Goal: Task Accomplishment & Management: Use online tool/utility

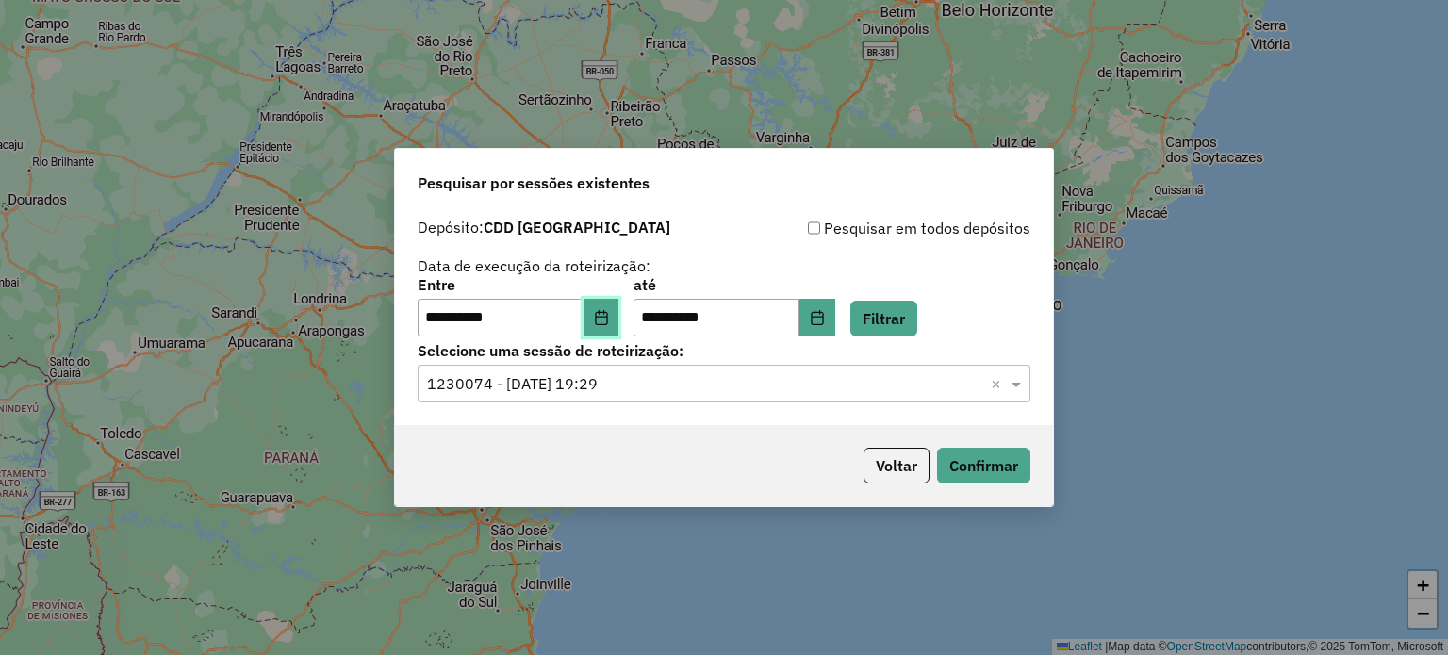
click at [607, 313] on icon "Choose Date" at bounding box center [601, 317] width 12 height 15
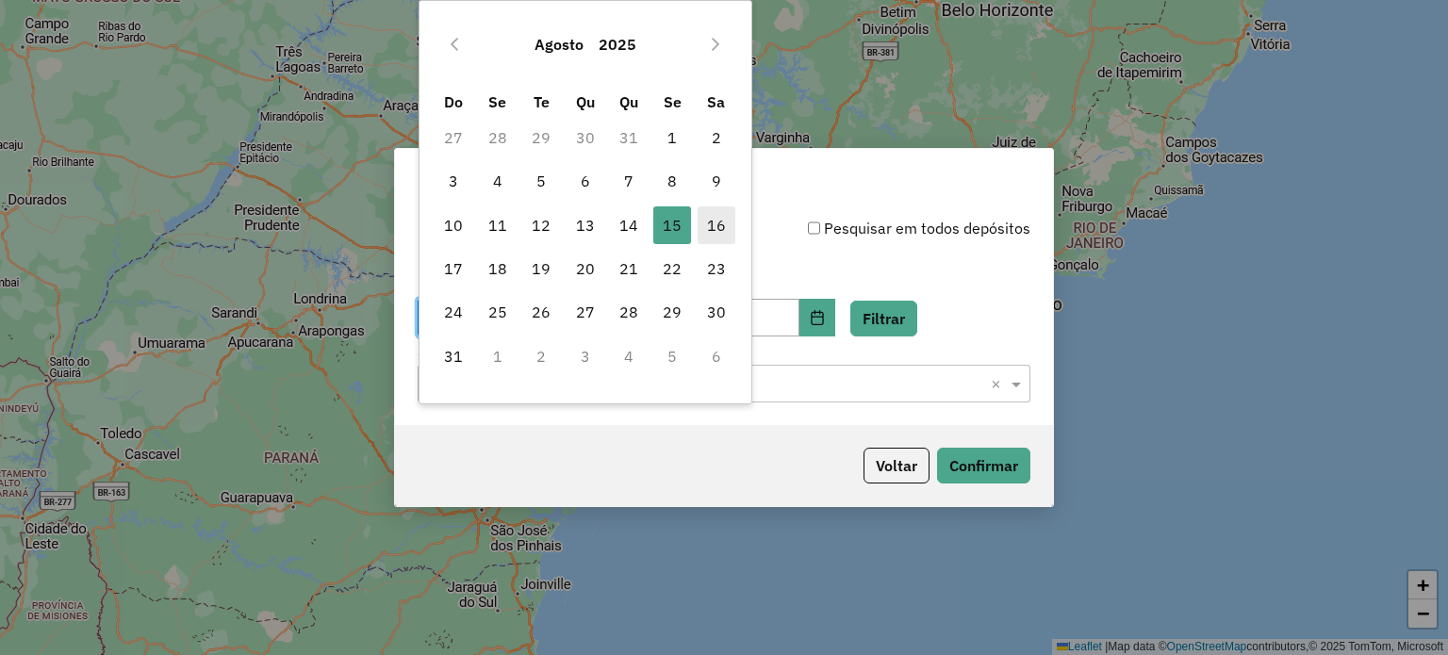
click at [705, 223] on span "16" at bounding box center [717, 226] width 38 height 38
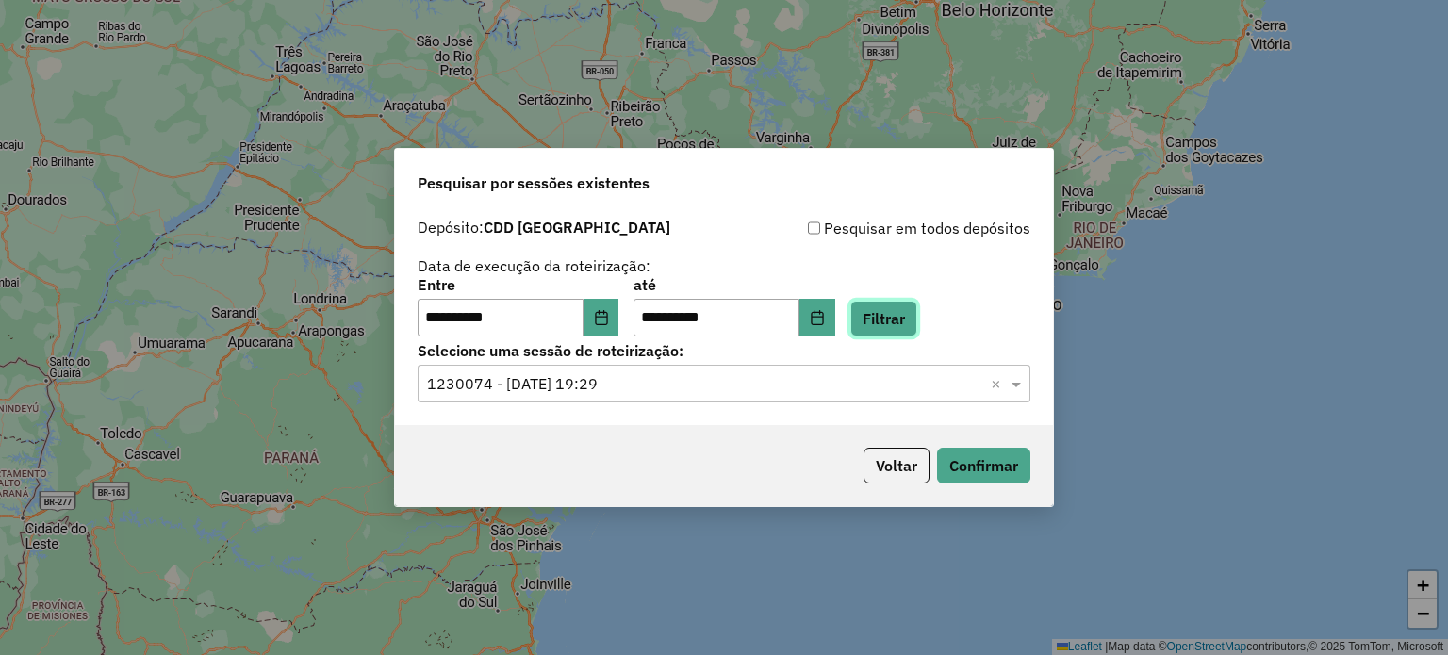
click at [917, 322] on button "Filtrar" at bounding box center [884, 319] width 67 height 36
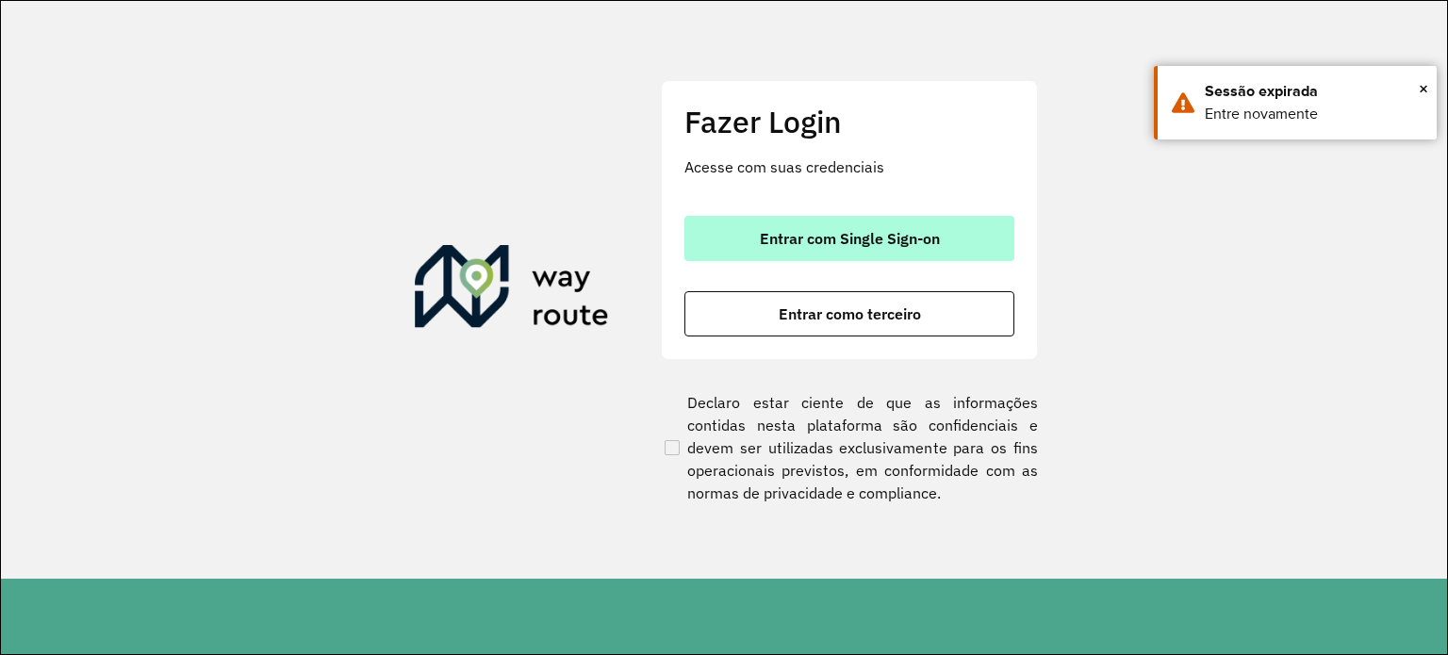
click at [911, 240] on span "Entrar com Single Sign-on" at bounding box center [850, 238] width 180 height 15
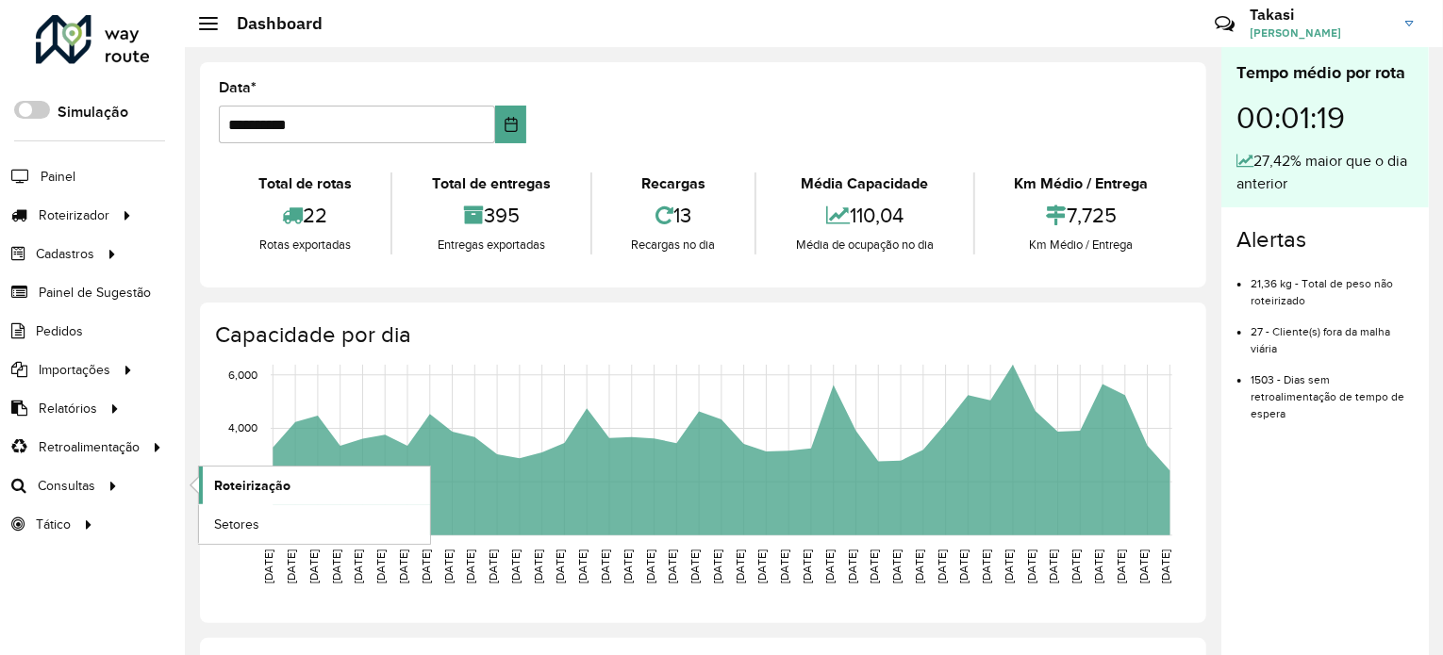
click at [247, 488] on span "Roteirização" at bounding box center [252, 486] width 76 height 20
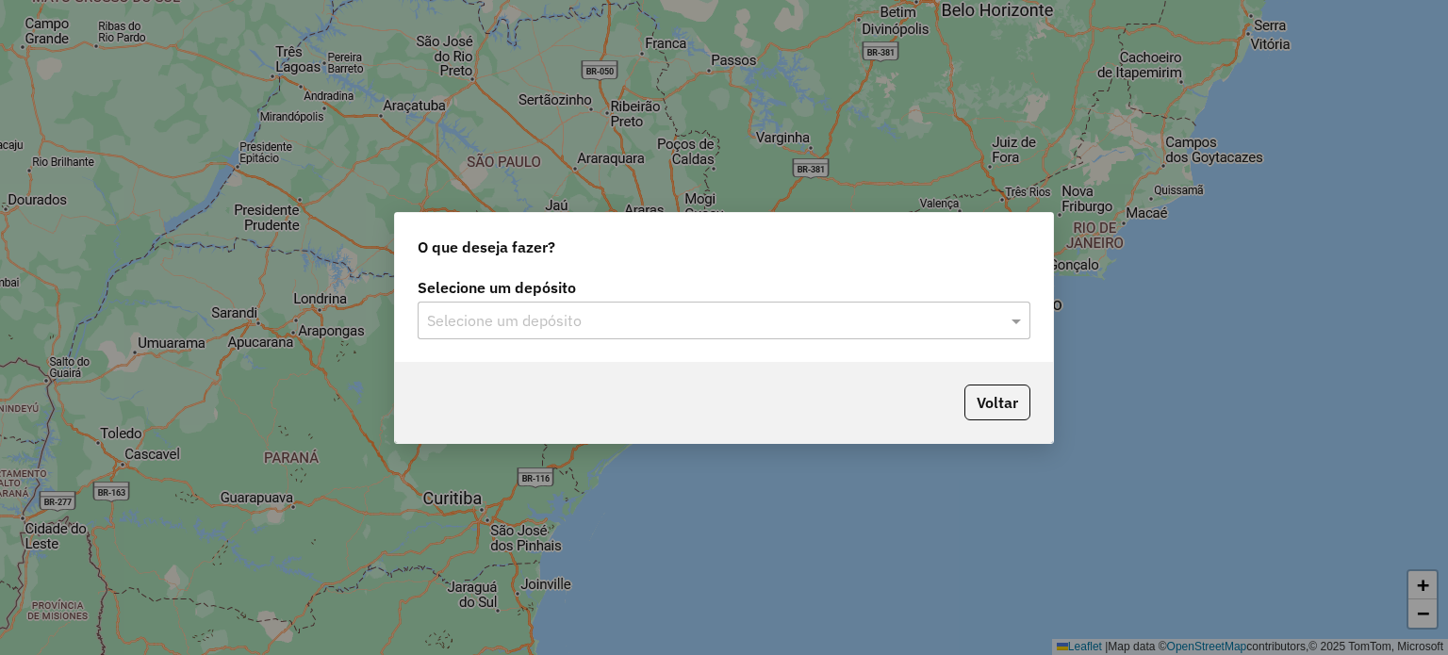
click at [894, 320] on input "text" at bounding box center [705, 321] width 556 height 23
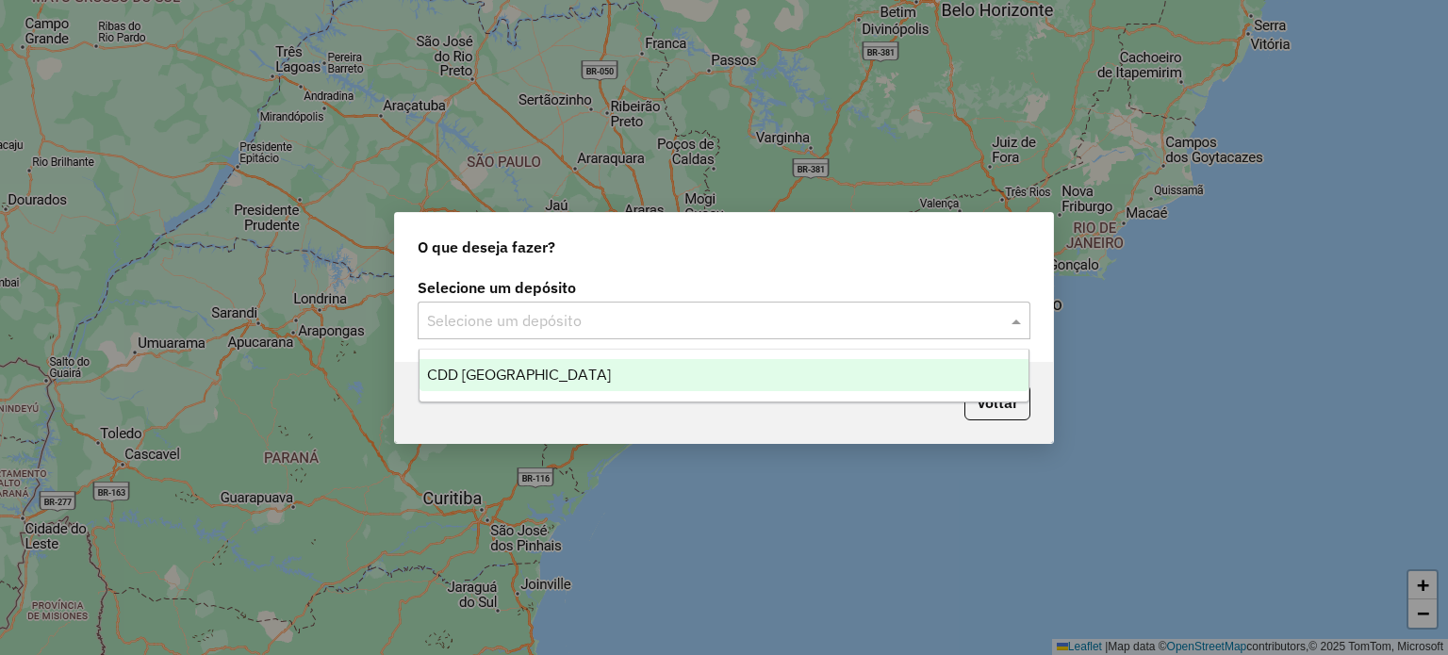
click at [562, 375] on div "CDD [GEOGRAPHIC_DATA]" at bounding box center [725, 375] width 610 height 32
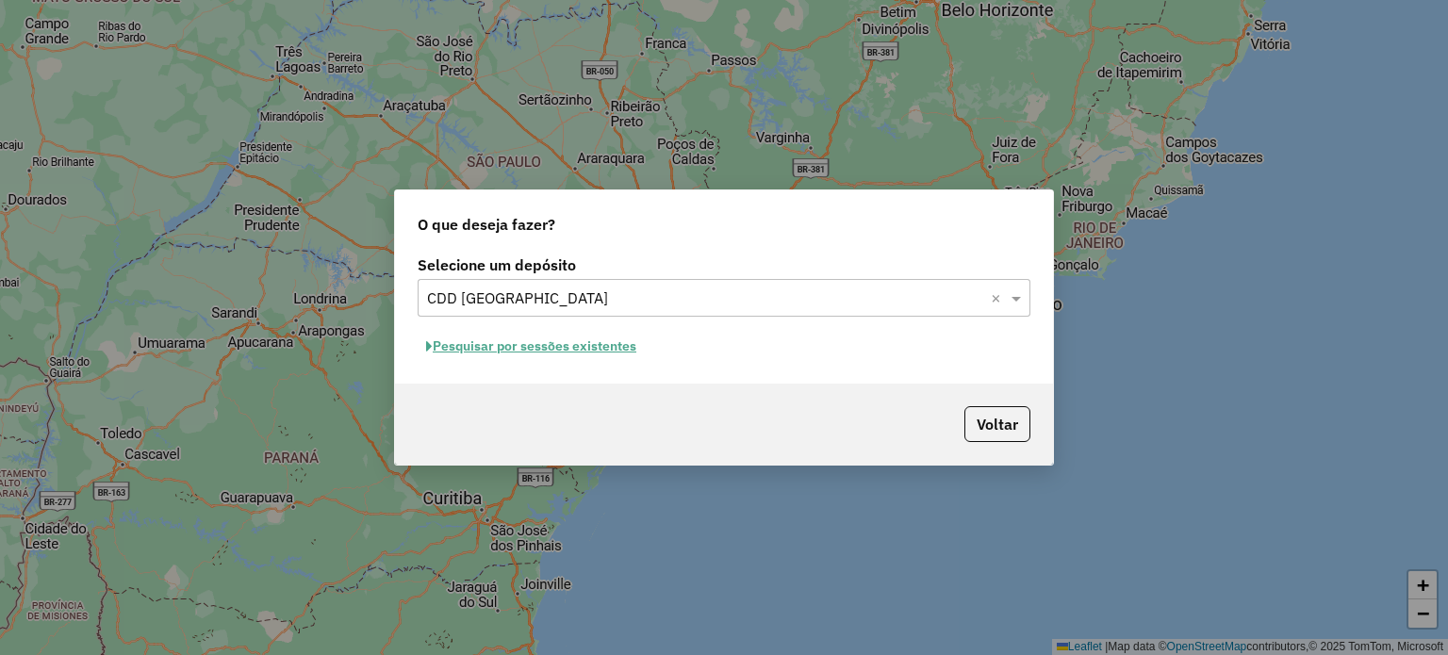
click at [607, 349] on button "Pesquisar por sessões existentes" at bounding box center [531, 346] width 227 height 29
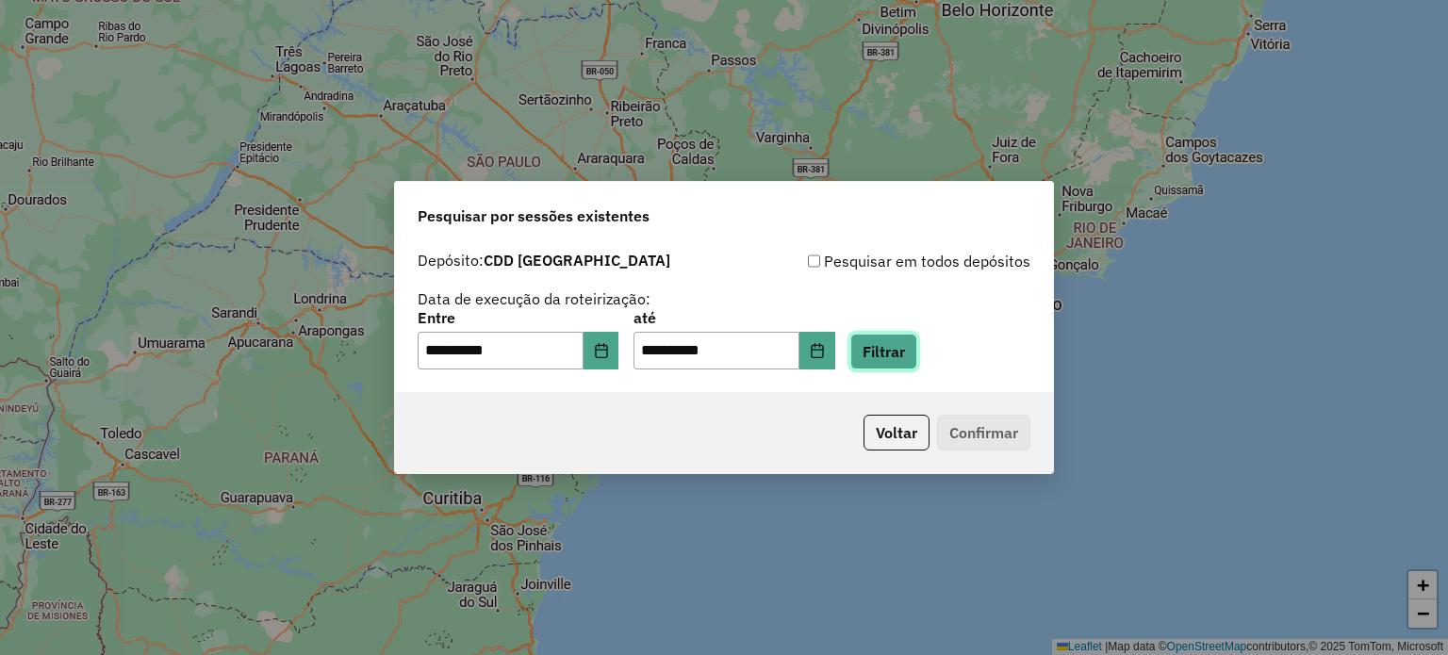
click at [910, 355] on button "Filtrar" at bounding box center [884, 352] width 67 height 36
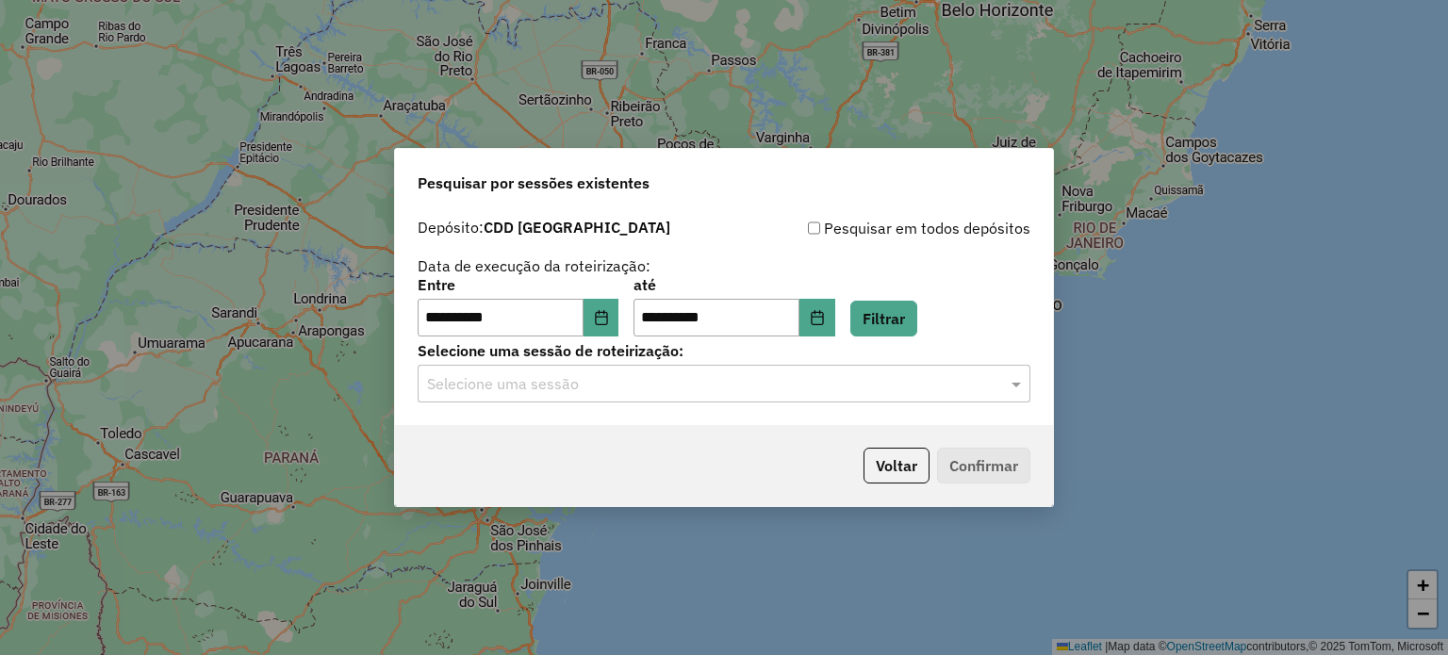
click at [845, 392] on input "text" at bounding box center [705, 384] width 556 height 23
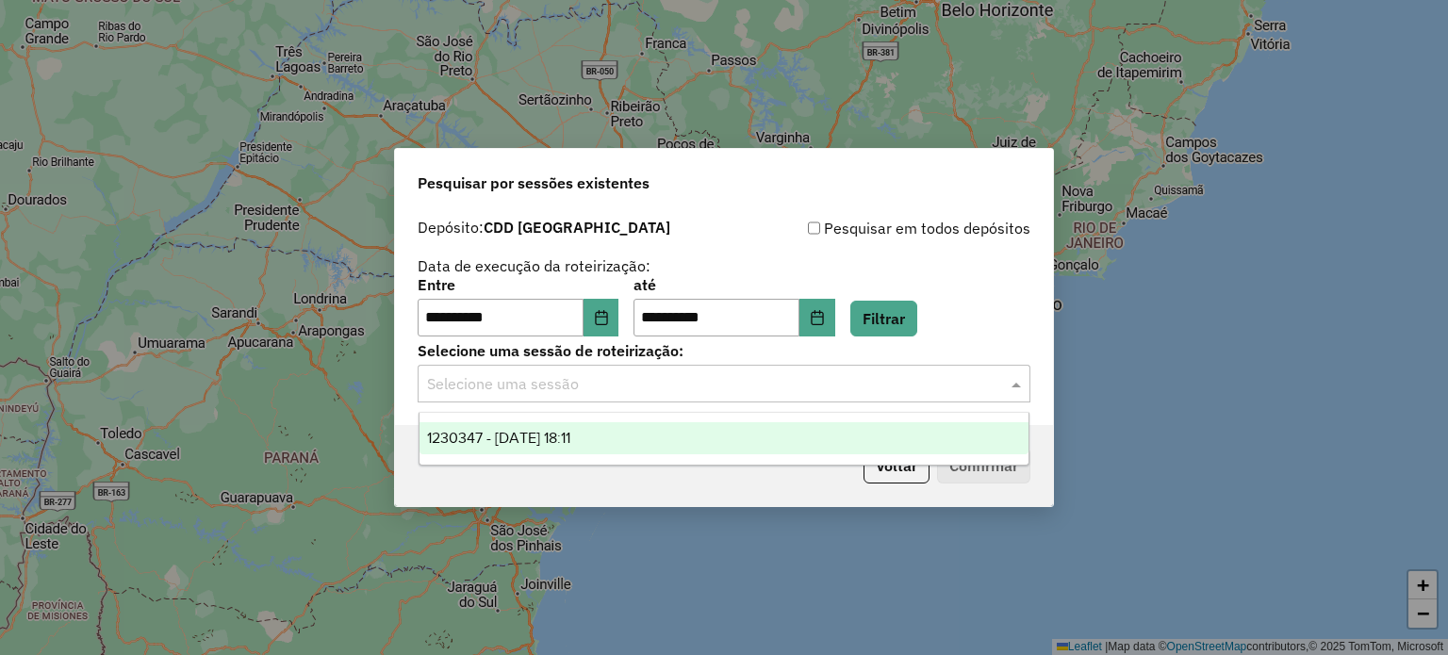
click at [570, 446] on span "1230347 - 16/08/2025 18:11" at bounding box center [498, 438] width 143 height 16
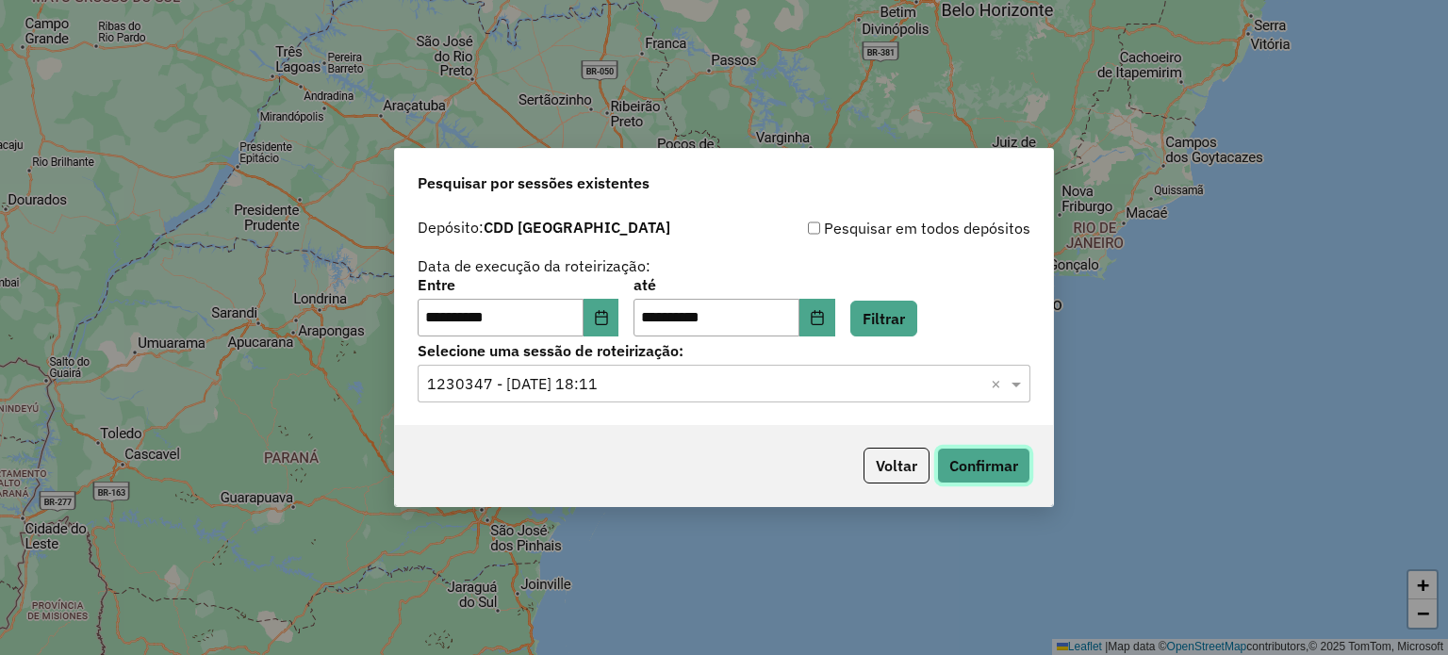
click at [958, 462] on button "Confirmar" at bounding box center [983, 466] width 93 height 36
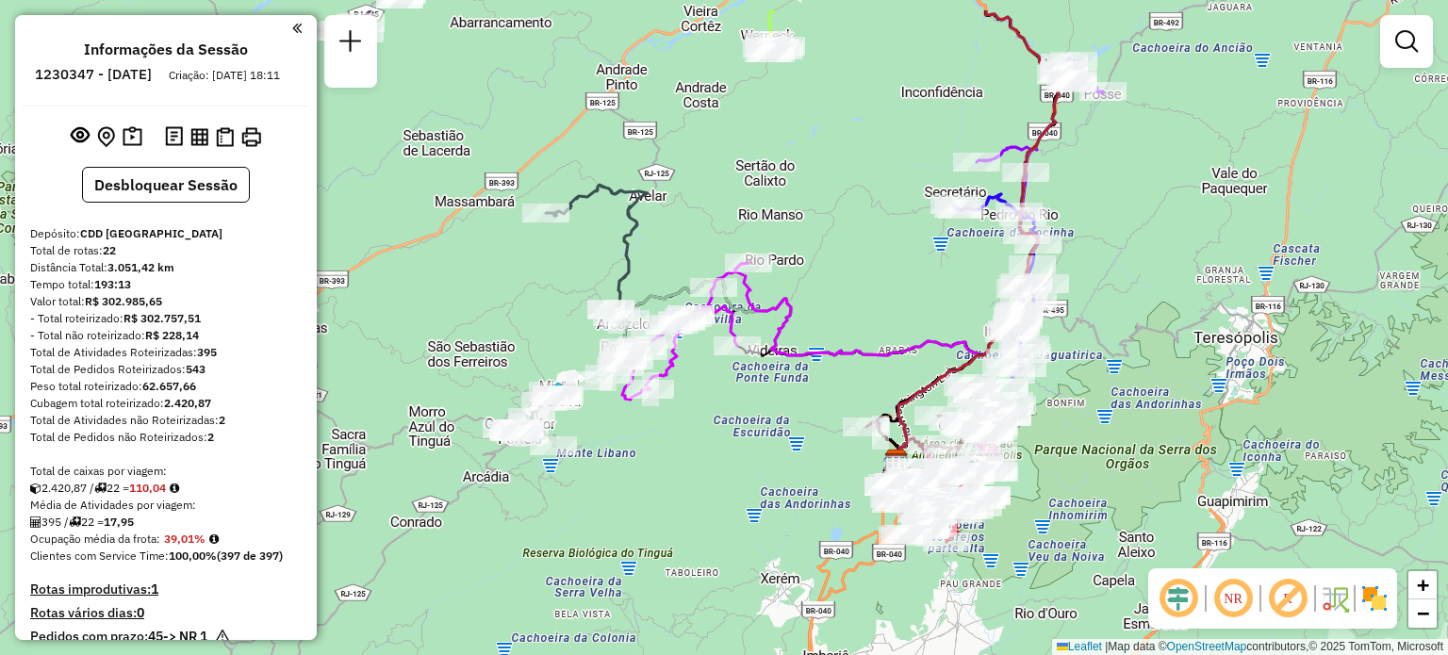
drag, startPoint x: 554, startPoint y: 205, endPoint x: 581, endPoint y: 289, distance: 88.9
click at [581, 289] on div "Janela de atendimento Grade de atendimento Capacidade Transportadoras Veículos …" at bounding box center [724, 327] width 1448 height 655
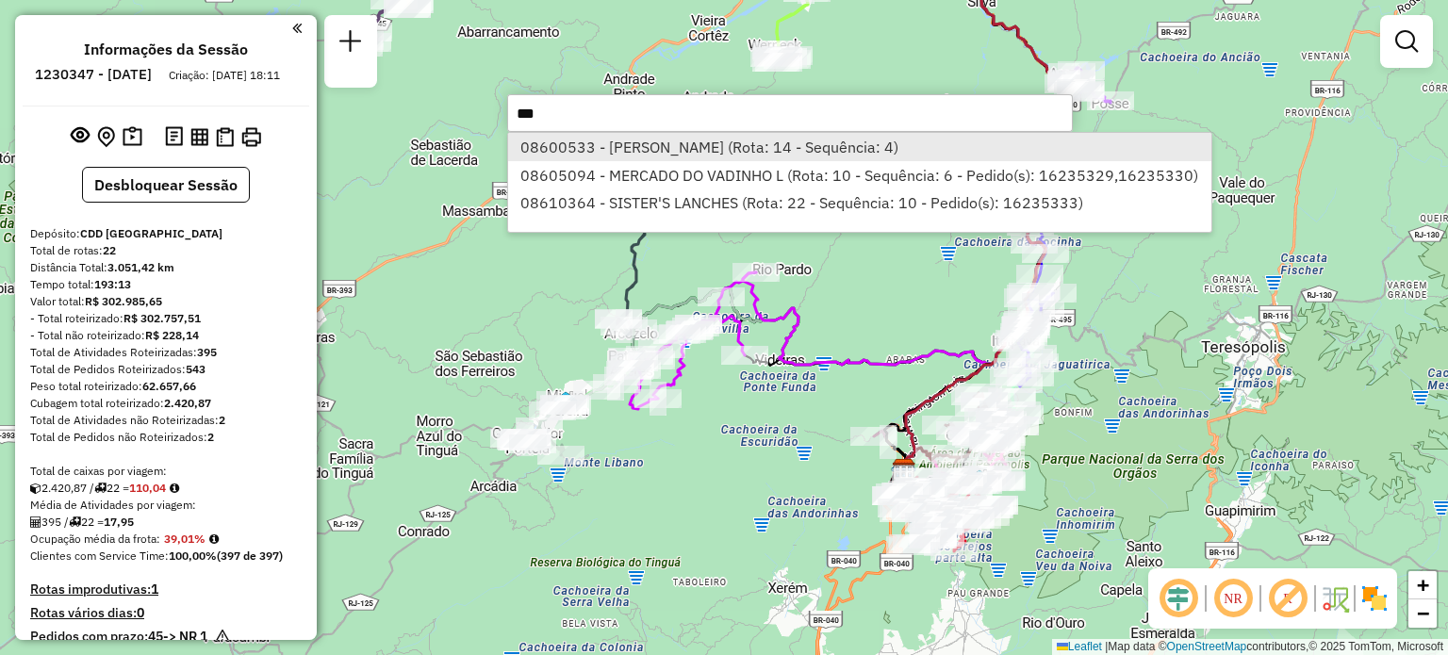
type input "***"
click at [762, 152] on li "08600533 - ANA VALERIA GOMES (Rota: 14 - Sequência: 4)" at bounding box center [859, 147] width 703 height 28
select select "**********"
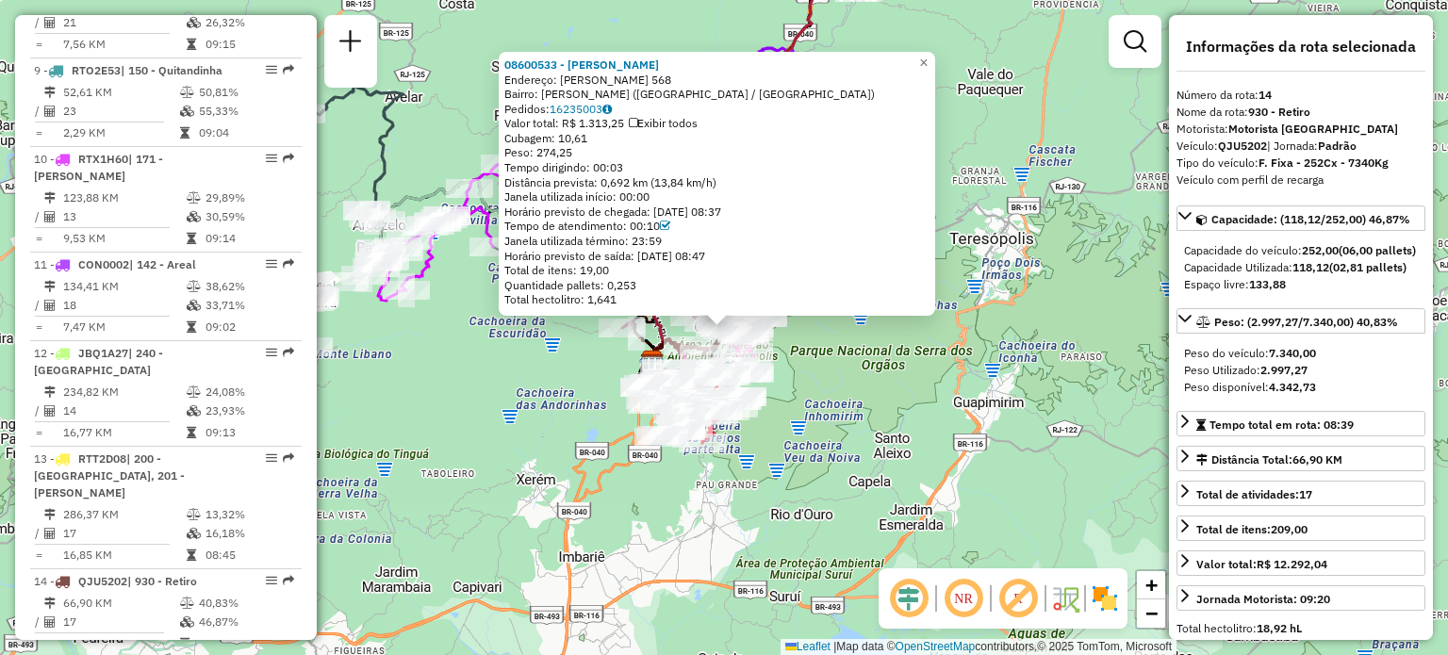
scroll to position [2131, 0]
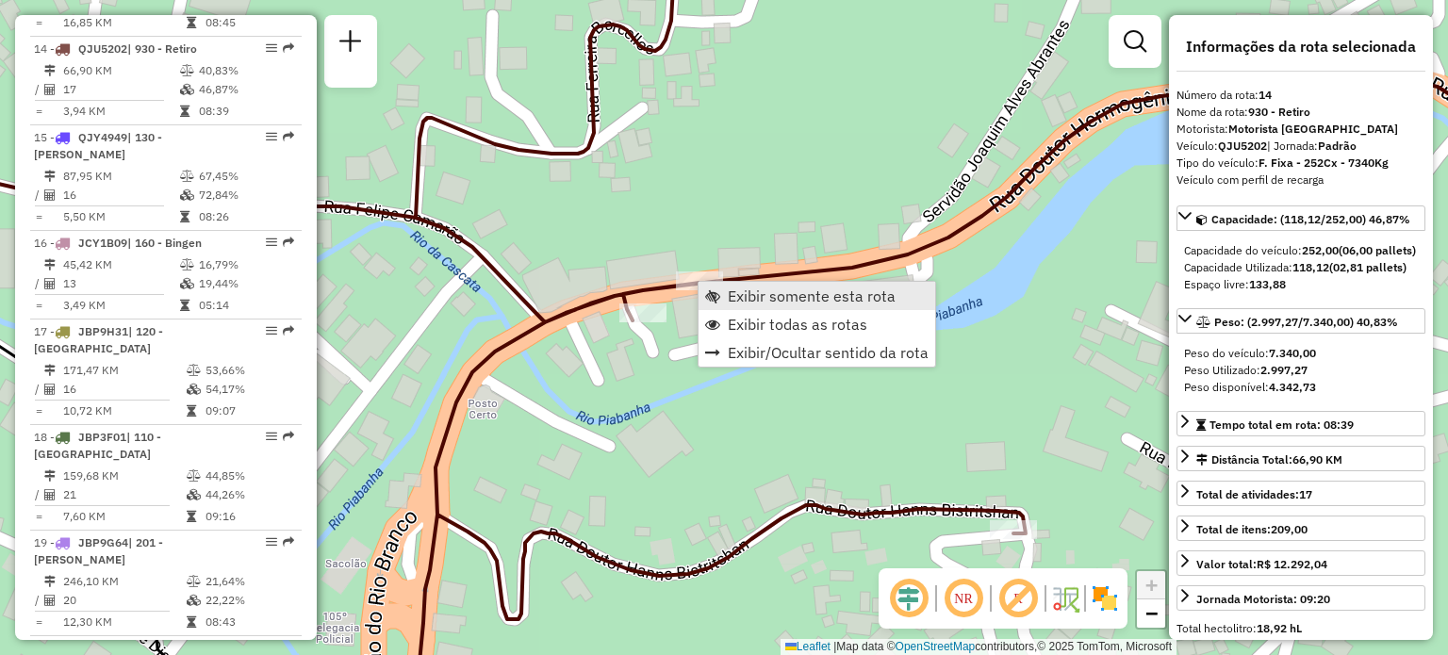
click at [734, 298] on span "Exibir somente esta rota" at bounding box center [812, 296] width 168 height 15
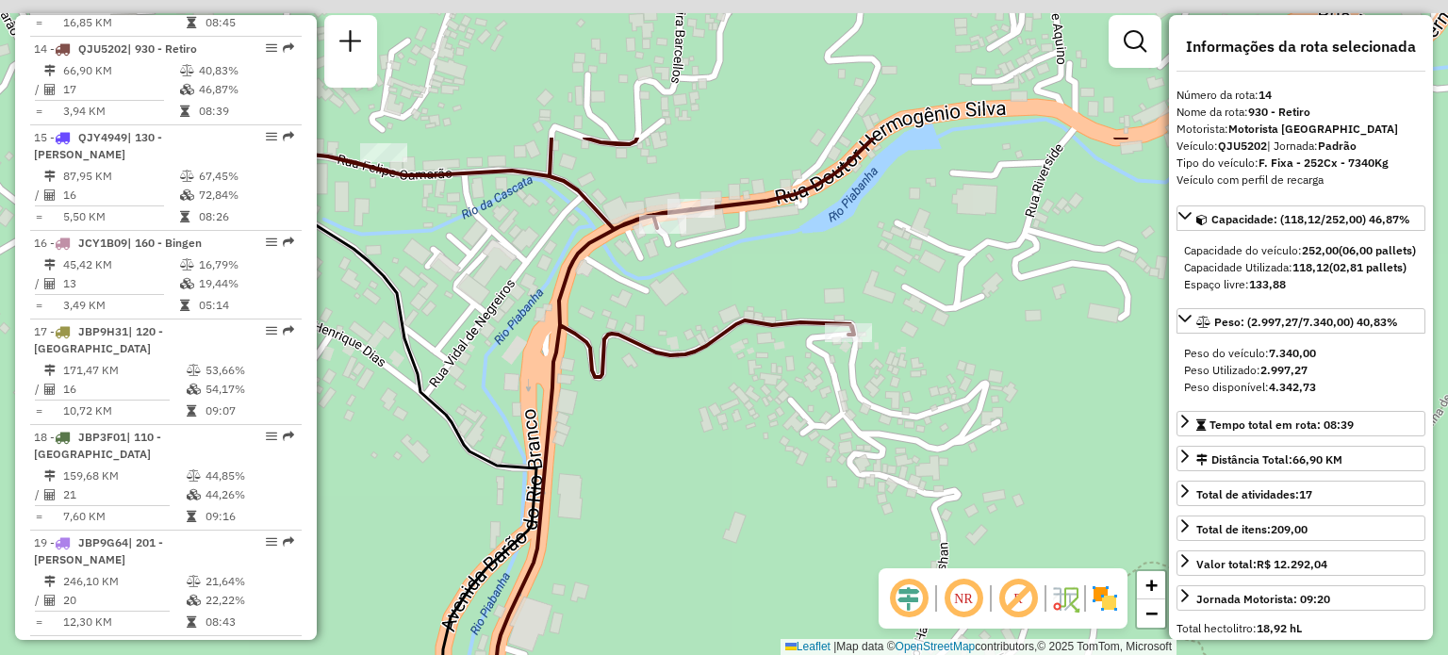
drag, startPoint x: 722, startPoint y: 67, endPoint x: 705, endPoint y: 269, distance: 202.5
click at [705, 269] on div "Janela de atendimento Grade de atendimento Capacidade Transportadoras Veículos …" at bounding box center [724, 327] width 1448 height 655
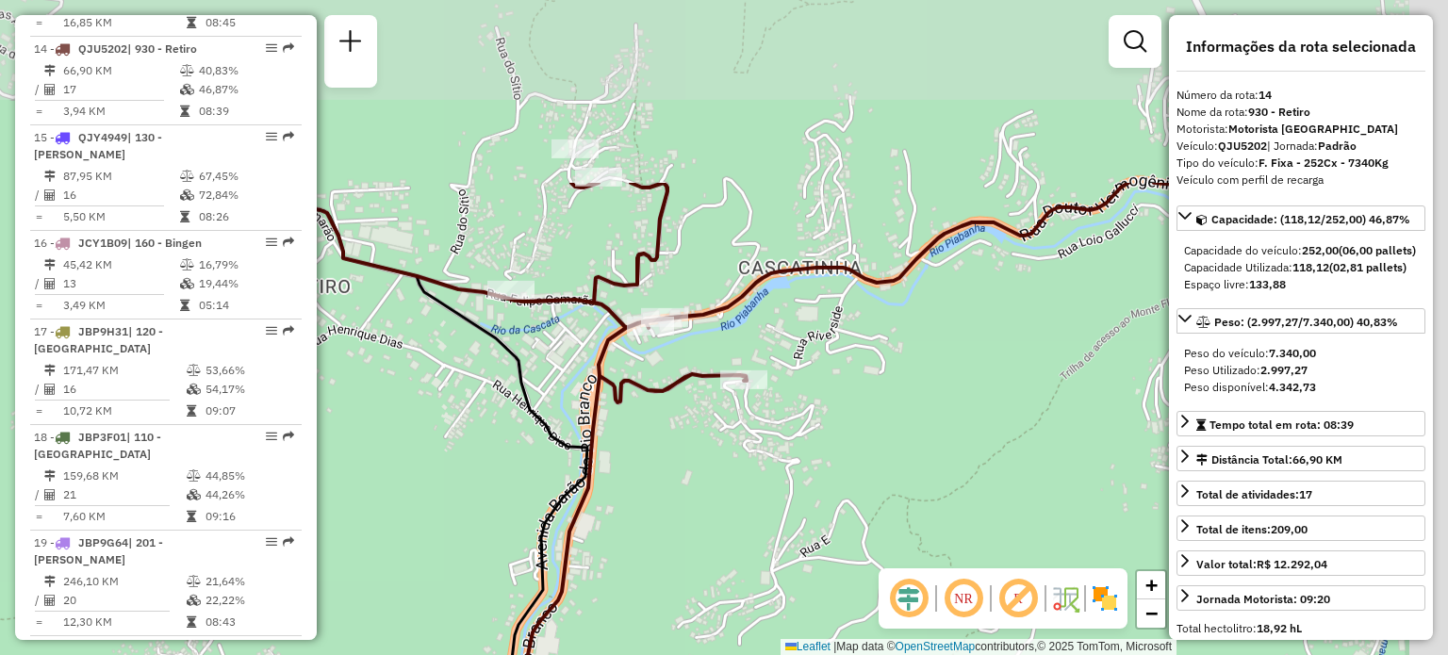
drag, startPoint x: 695, startPoint y: 308, endPoint x: 658, endPoint y: 480, distance: 175.5
click at [588, 605] on div "Janela de atendimento Grade de atendimento Capacidade Transportadoras Veículos …" at bounding box center [724, 327] width 1448 height 655
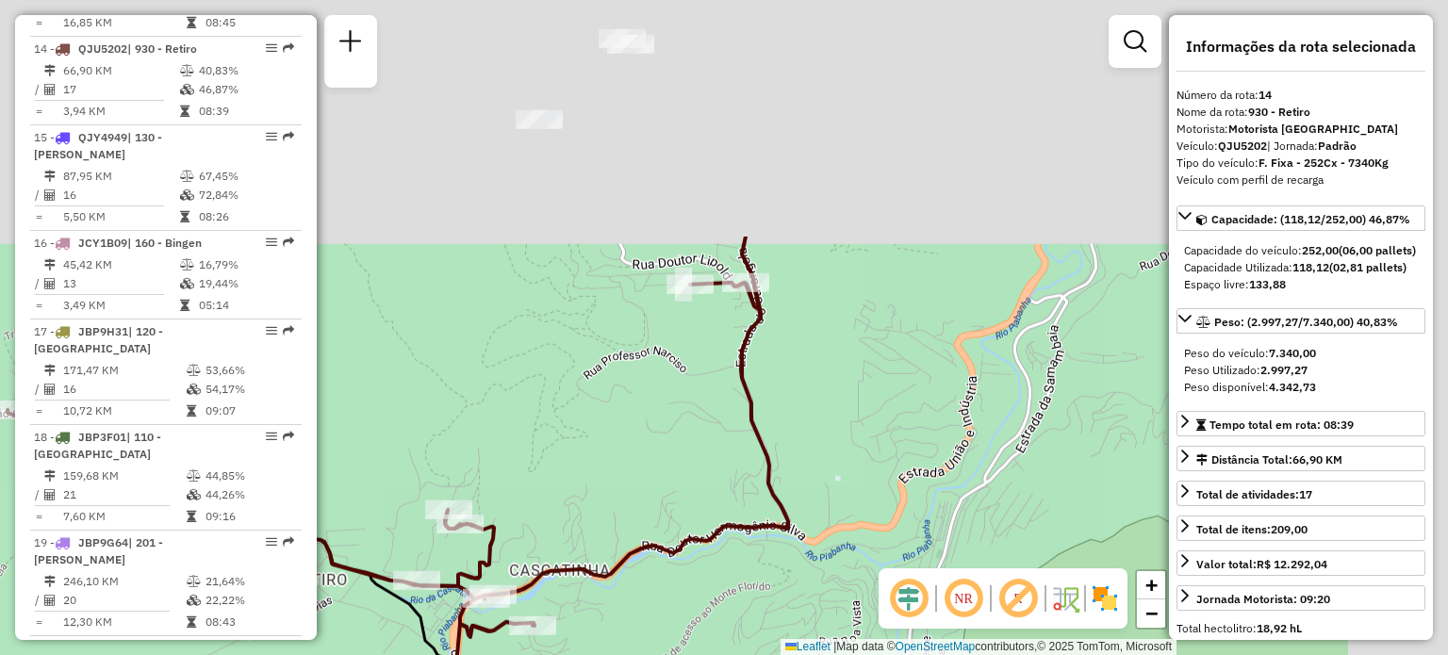
drag, startPoint x: 1056, startPoint y: 135, endPoint x: 793, endPoint y: 437, distance: 400.3
click at [793, 437] on div "Janela de atendimento Grade de atendimento Capacidade Transportadoras Veículos …" at bounding box center [724, 327] width 1448 height 655
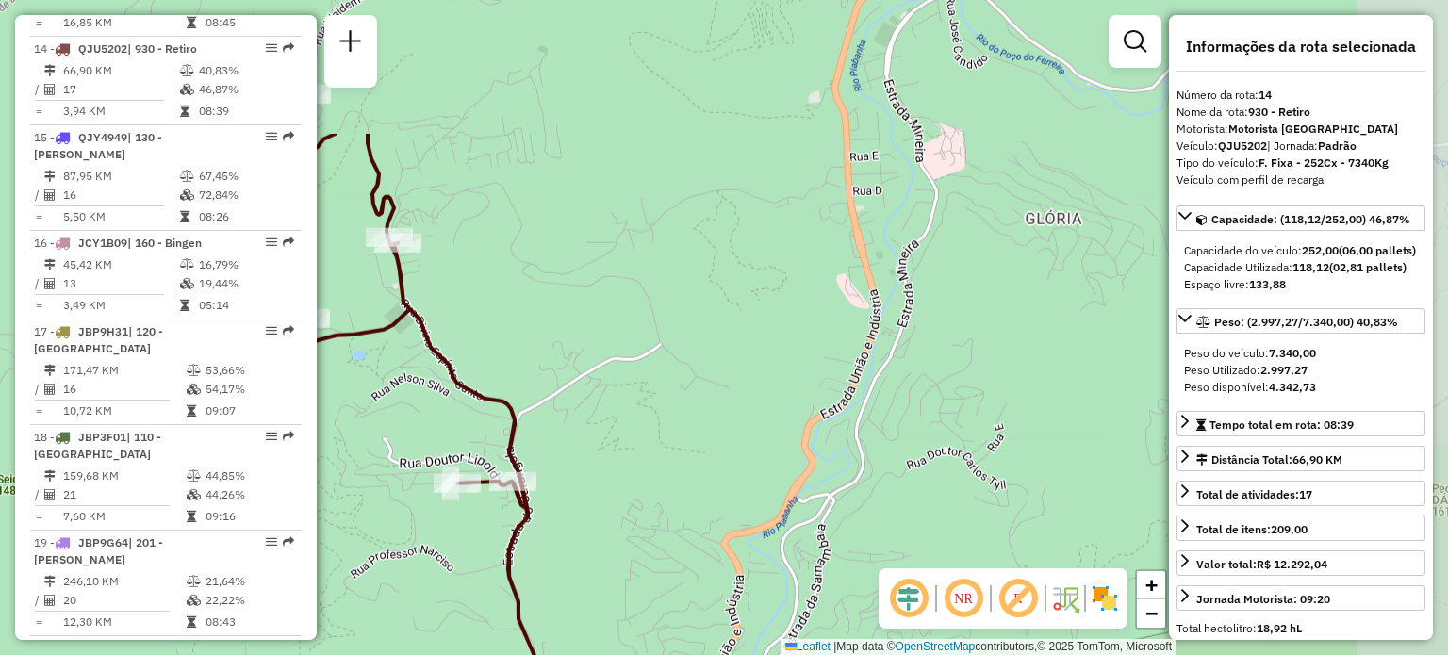
drag, startPoint x: 831, startPoint y: 361, endPoint x: 598, endPoint y: 560, distance: 306.3
click at [598, 560] on div "Janela de atendimento Grade de atendimento Capacidade Transportadoras Veículos …" at bounding box center [724, 327] width 1448 height 655
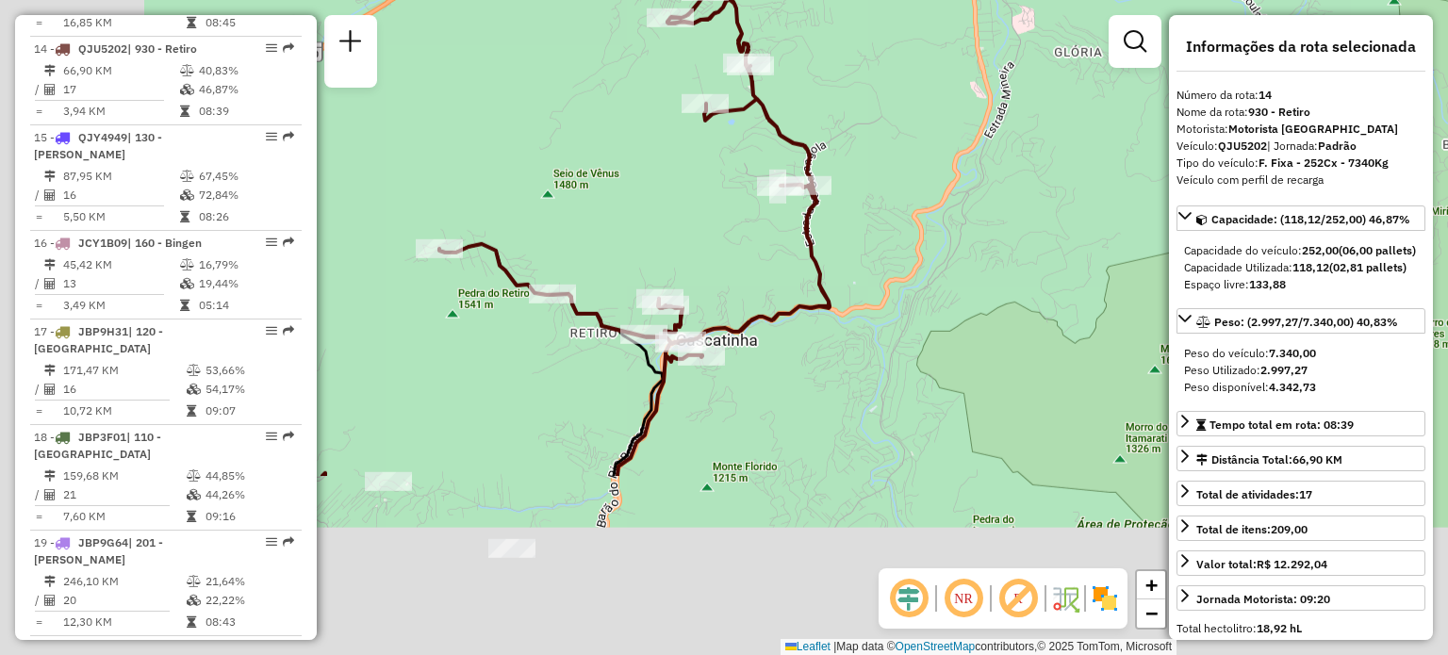
drag, startPoint x: 689, startPoint y: 437, endPoint x: 906, endPoint y: 206, distance: 316.9
click at [933, 149] on div "Janela de atendimento Grade de atendimento Capacidade Transportadoras Veículos …" at bounding box center [724, 327] width 1448 height 655
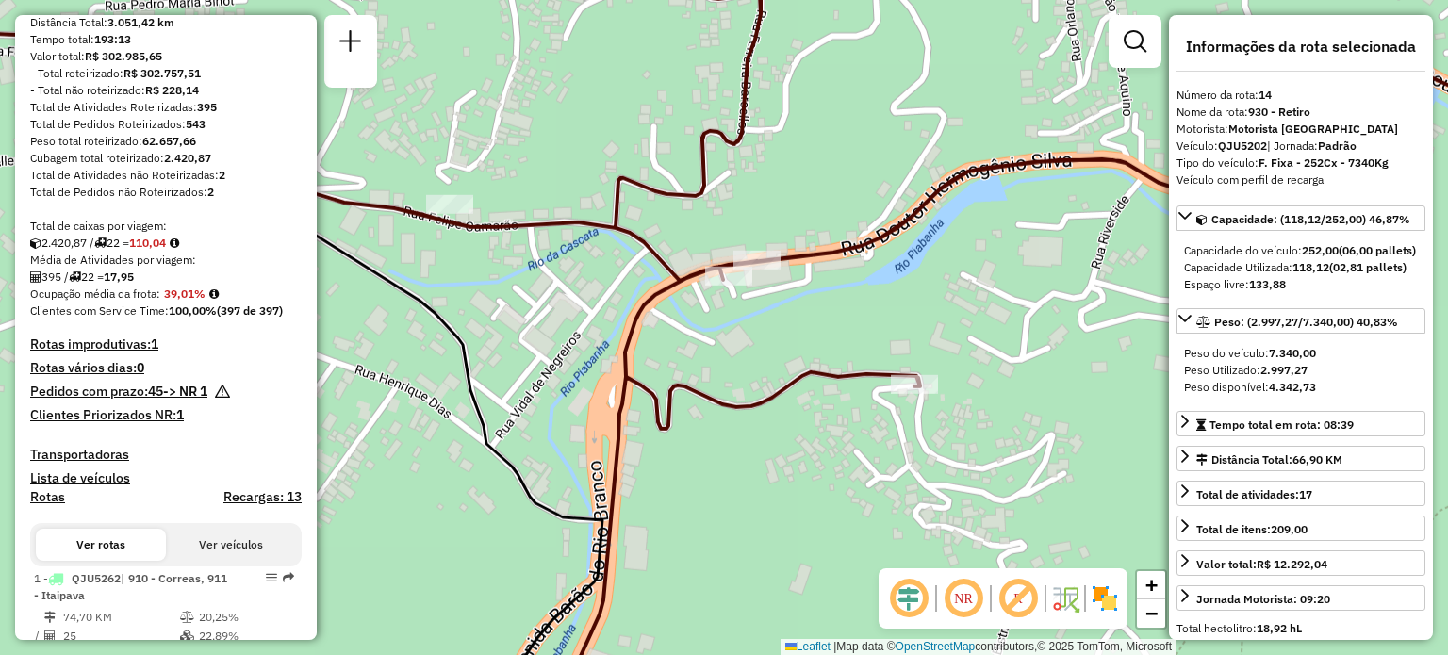
scroll to position [0, 0]
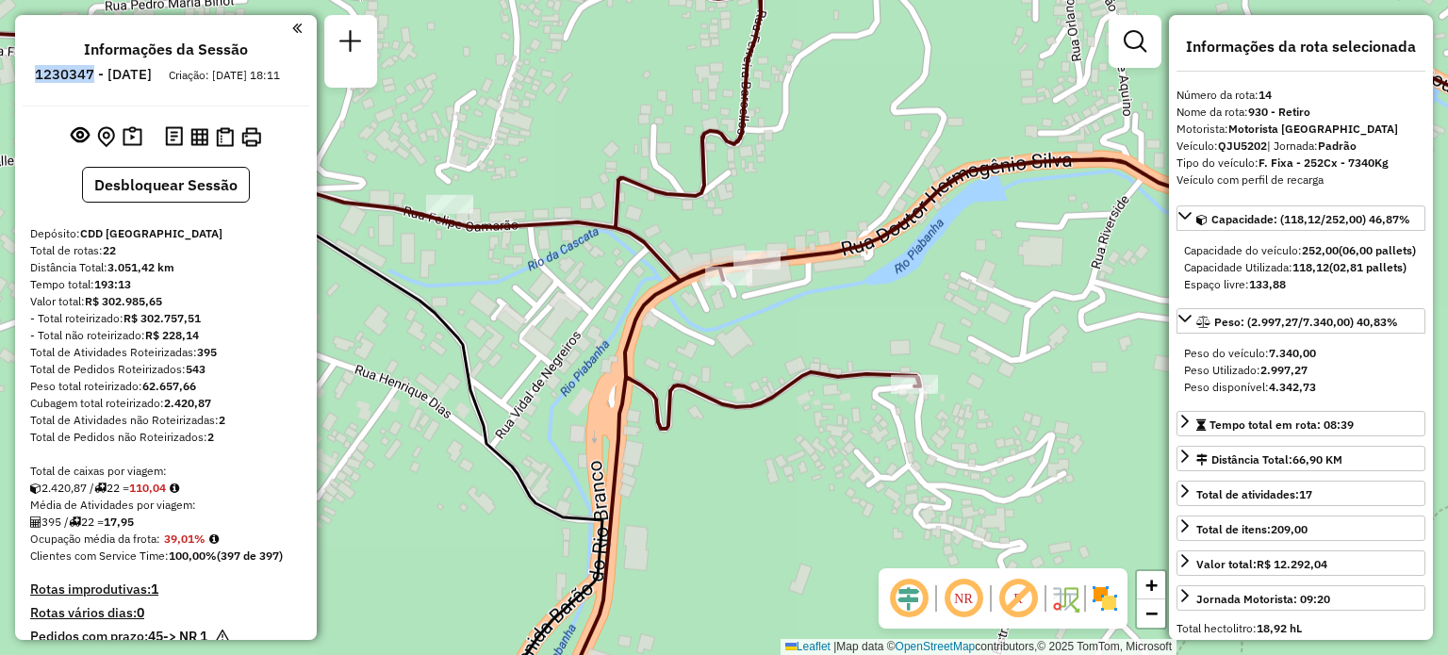
drag, startPoint x: 82, startPoint y: 75, endPoint x: 145, endPoint y: 74, distance: 63.2
click at [145, 74] on li "1230347 - 16/08/2025" at bounding box center [93, 78] width 126 height 25
copy h6 "1230347"
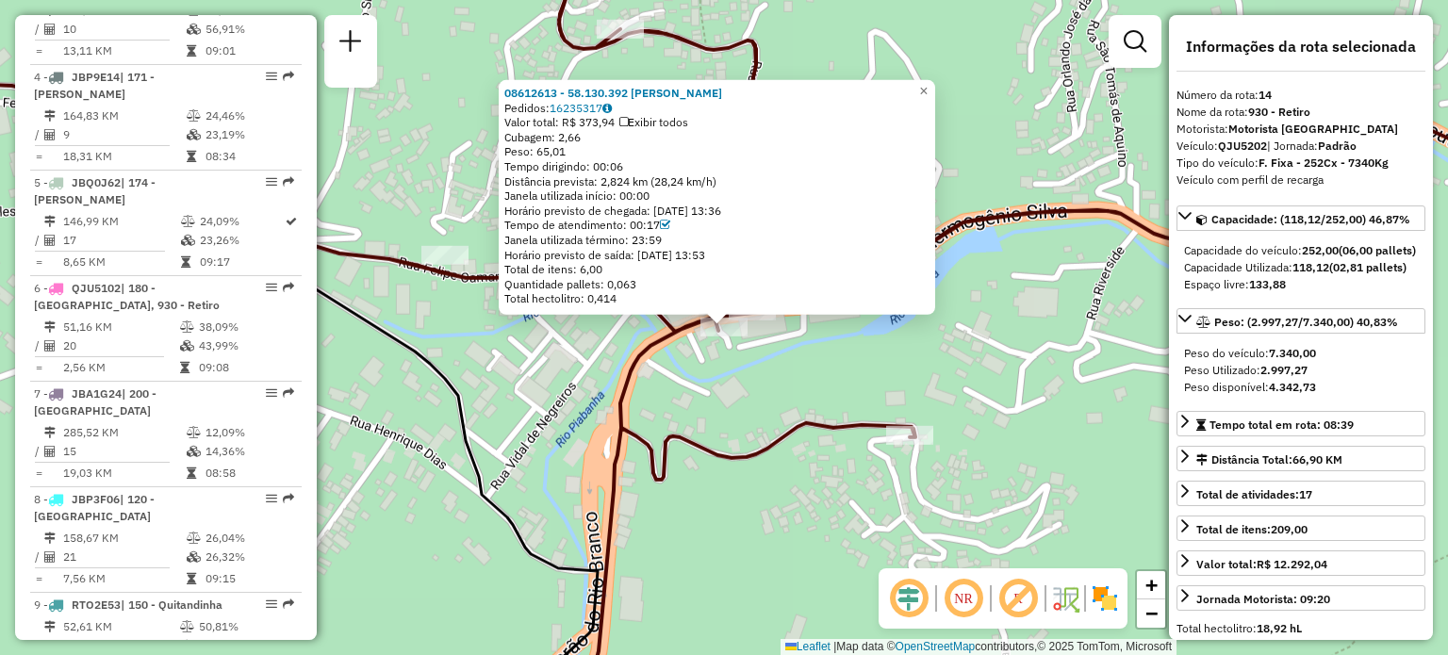
scroll to position [2131, 0]
